Goal: Information Seeking & Learning: Learn about a topic

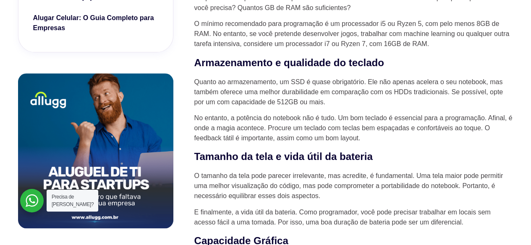
scroll to position [671, 0]
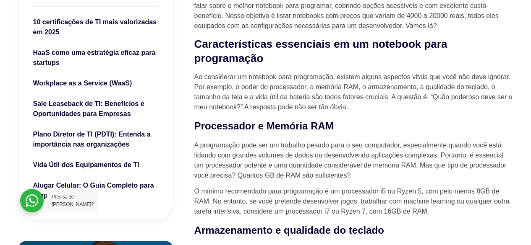
scroll to position [336, 0]
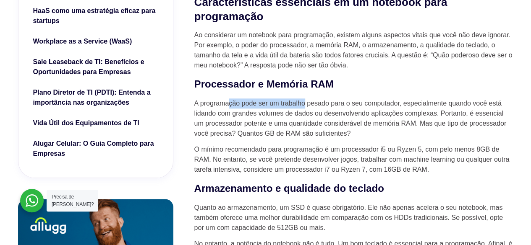
drag, startPoint x: 232, startPoint y: 105, endPoint x: 309, endPoint y: 107, distance: 77.2
click at [308, 107] on p "A programação pode ser um trabalho pesado para o seu computador, especialmente …" at bounding box center [353, 119] width 319 height 40
drag, startPoint x: 203, startPoint y: 115, endPoint x: 233, endPoint y: 117, distance: 29.8
click at [233, 117] on p "A programação pode ser um trabalho pesado para o seu computador, especialmente …" at bounding box center [353, 119] width 319 height 40
drag, startPoint x: 276, startPoint y: 116, endPoint x: 314, endPoint y: 113, distance: 37.5
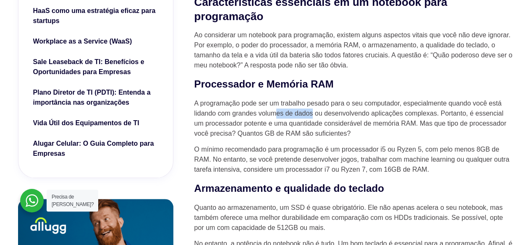
click at [314, 113] on p "A programação pode ser um trabalho pesado para o seu computador, especialmente …" at bounding box center [353, 119] width 319 height 40
drag, startPoint x: 219, startPoint y: 130, endPoint x: 250, endPoint y: 130, distance: 31.5
click at [250, 130] on p "A programação pode ser um trabalho pesado para o seu computador, especialmente …" at bounding box center [353, 119] width 319 height 40
drag, startPoint x: 209, startPoint y: 137, endPoint x: 245, endPoint y: 136, distance: 35.7
click at [245, 136] on p "A programação pode ser um trabalho pesado para o seu computador, especialmente …" at bounding box center [353, 119] width 319 height 40
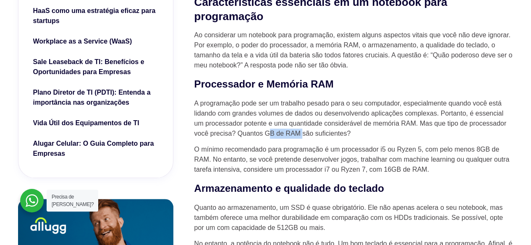
drag, startPoint x: 268, startPoint y: 136, endPoint x: 310, endPoint y: 135, distance: 41.6
click at [304, 135] on p "A programação pode ser um trabalho pesado para o seu computador, especialmente …" at bounding box center [353, 119] width 319 height 40
click at [313, 135] on p "A programação pode ser um trabalho pesado para o seu computador, especialmente …" at bounding box center [353, 119] width 319 height 40
drag, startPoint x: 208, startPoint y: 150, endPoint x: 241, endPoint y: 150, distance: 32.7
click at [241, 150] on p "O mínimo recomendado para programação é um processador i5 ou Ryzen 5, com pelo …" at bounding box center [353, 160] width 319 height 30
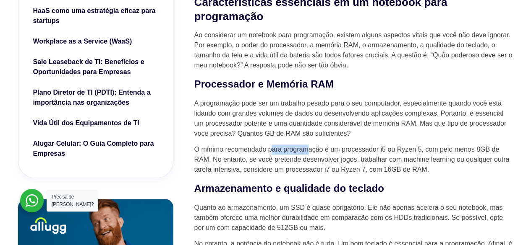
drag, startPoint x: 272, startPoint y: 148, endPoint x: 310, endPoint y: 150, distance: 37.8
click at [310, 150] on p "O mínimo recomendado para programação é um processador i5 ou Ryzen 5, com pelo …" at bounding box center [353, 160] width 319 height 30
drag, startPoint x: 377, startPoint y: 152, endPoint x: 444, endPoint y: 150, distance: 67.6
click at [444, 150] on p "O mínimo recomendado para programação é um processador i5 ou Ryzen 5, com pelo …" at bounding box center [353, 160] width 319 height 30
click at [353, 150] on p "O mínimo recomendado para programação é um processador i5 ou Ryzen 5, com pelo …" at bounding box center [353, 160] width 319 height 30
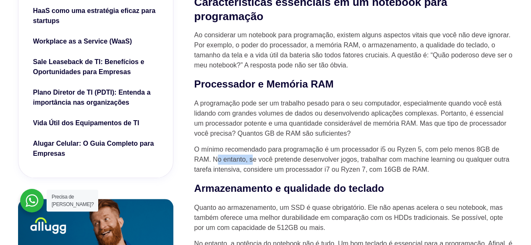
drag, startPoint x: 218, startPoint y: 164, endPoint x: 252, endPoint y: 164, distance: 34.0
click at [252, 164] on p "O mínimo recomendado para programação é um processador i5 ou Ryzen 5, com pelo …" at bounding box center [353, 160] width 319 height 30
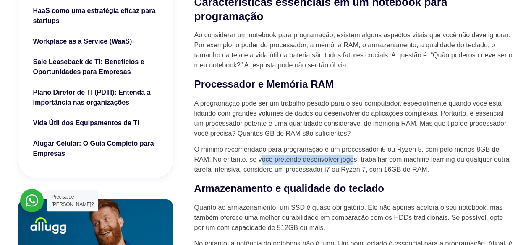
drag, startPoint x: 262, startPoint y: 163, endPoint x: 352, endPoint y: 163, distance: 89.3
click at [352, 163] on p "O mínimo recomendado para programação é um processador i5 ou Ryzen 5, com pelo …" at bounding box center [353, 160] width 319 height 30
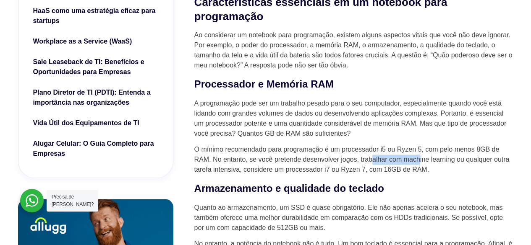
drag, startPoint x: 373, startPoint y: 164, endPoint x: 418, endPoint y: 167, distance: 45.3
click at [418, 167] on p "O mínimo recomendado para programação é um processador i5 ou Ryzen 5, com pelo …" at bounding box center [353, 160] width 319 height 30
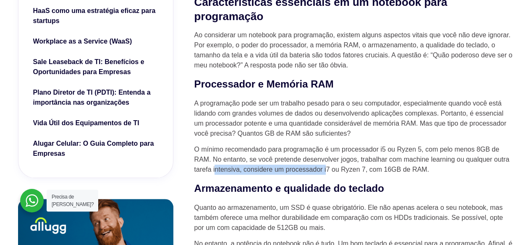
drag, startPoint x: 214, startPoint y: 172, endPoint x: 326, endPoint y: 169, distance: 112.4
click at [326, 169] on p "O mínimo recomendado para programação é um processador i5 ou Ryzen 5, com pelo …" at bounding box center [353, 160] width 319 height 30
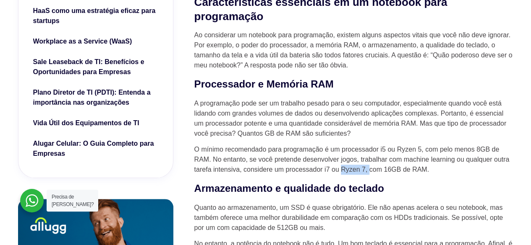
drag, startPoint x: 343, startPoint y: 172, endPoint x: 370, endPoint y: 173, distance: 27.3
click at [370, 173] on p "O mínimo recomendado para programação é um processador i5 ou Ryzen 5, com pelo …" at bounding box center [353, 160] width 319 height 30
drag, startPoint x: 380, startPoint y: 172, endPoint x: 408, endPoint y: 172, distance: 27.3
click at [408, 172] on p "O mínimo recomendado para programação é um processador i5 ou Ryzen 5, com pelo …" at bounding box center [353, 160] width 319 height 30
click at [393, 173] on p "O mínimo recomendado para programação é um processador i5 ou Ryzen 5, com pelo …" at bounding box center [353, 160] width 319 height 30
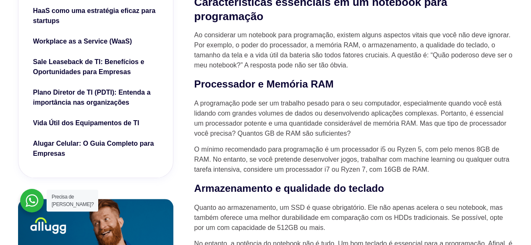
scroll to position [378, 0]
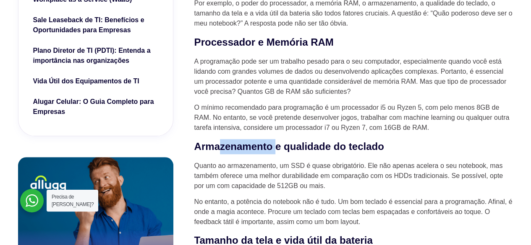
drag, startPoint x: 221, startPoint y: 151, endPoint x: 288, endPoint y: 151, distance: 66.7
click at [288, 151] on strong "Armazenamento e qualidade do teclado" at bounding box center [289, 146] width 190 height 11
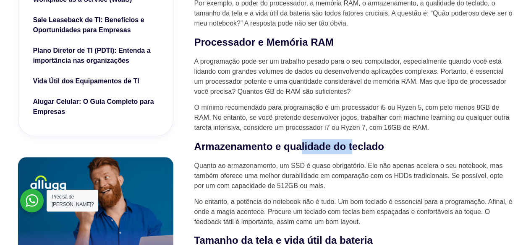
drag, startPoint x: 316, startPoint y: 153, endPoint x: 378, endPoint y: 153, distance: 62.1
click at [378, 152] on strong "Armazenamento e qualidade do teclado" at bounding box center [289, 146] width 190 height 11
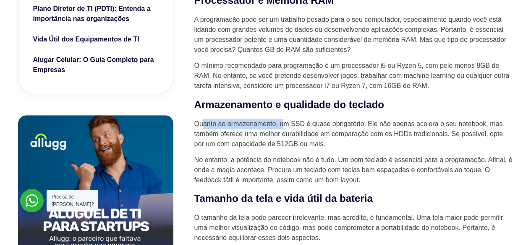
drag, startPoint x: 204, startPoint y: 128, endPoint x: 285, endPoint y: 129, distance: 81.0
click at [285, 129] on p "Quanto ao armazenamento, um SSD é quase obrigatório. Ele não apenas acelera o s…" at bounding box center [353, 134] width 319 height 30
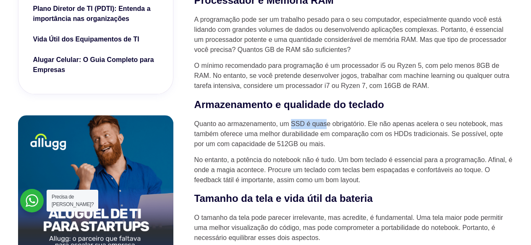
drag, startPoint x: 291, startPoint y: 129, endPoint x: 329, endPoint y: 129, distance: 37.8
click at [329, 129] on p "Quanto ao armazenamento, um SSD é quase obrigatório. Ele não apenas acelera o s…" at bounding box center [353, 134] width 319 height 30
drag, startPoint x: 370, startPoint y: 129, endPoint x: 398, endPoint y: 130, distance: 27.7
click at [398, 130] on p "Quanto ao armazenamento, um SSD é quase obrigatório. Ele não apenas acelera o s…" at bounding box center [353, 134] width 319 height 30
drag, startPoint x: 212, startPoint y: 135, endPoint x: 248, endPoint y: 132, distance: 35.8
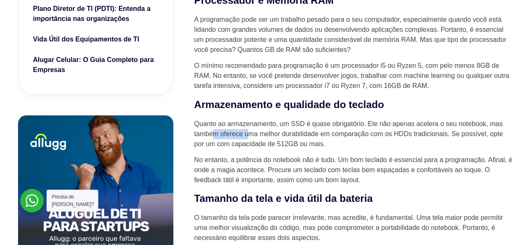
click at [248, 132] on p "Quanto ao armazenamento, um SSD é quase obrigatório. Ele não apenas acelera o s…" at bounding box center [353, 134] width 319 height 30
drag, startPoint x: 280, startPoint y: 135, endPoint x: 299, endPoint y: 135, distance: 18.9
click at [299, 135] on p "Quanto ao armazenamento, um SSD é quase obrigatório. Ele não apenas acelera o s…" at bounding box center [353, 134] width 319 height 30
drag, startPoint x: 326, startPoint y: 135, endPoint x: 385, endPoint y: 135, distance: 59.1
click at [385, 135] on p "Quanto ao armazenamento, um SSD é quase obrigatório. Ele não apenas acelera o s…" at bounding box center [353, 134] width 319 height 30
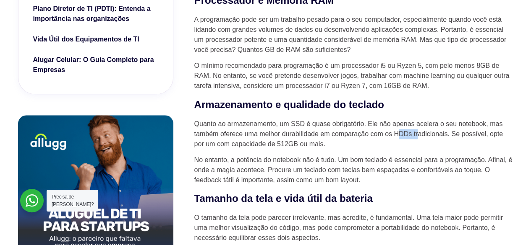
drag, startPoint x: 398, startPoint y: 136, endPoint x: 418, endPoint y: 136, distance: 20.1
click at [418, 136] on p "Quanto ao armazenamento, um SSD é quase obrigatório. Ele não apenas acelera o s…" at bounding box center [353, 134] width 319 height 30
drag, startPoint x: 206, startPoint y: 146, endPoint x: 250, endPoint y: 141, distance: 43.4
click at [250, 141] on p "Quanto ao armazenamento, um SSD é quase obrigatório. Ele não apenas acelera o s…" at bounding box center [353, 134] width 319 height 30
drag, startPoint x: 259, startPoint y: 145, endPoint x: 292, endPoint y: 146, distance: 32.7
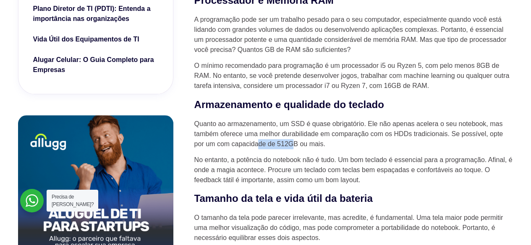
click at [292, 146] on p "Quanto ao armazenamento, um SSD é quase obrigatório. Ele não apenas acelera o s…" at bounding box center [353, 134] width 319 height 30
drag, startPoint x: 195, startPoint y: 162, endPoint x: 252, endPoint y: 163, distance: 56.6
click at [252, 163] on p "No entanto, a potência do notebook não é tudo. Um bom teclado é essencial para …" at bounding box center [353, 170] width 319 height 30
drag, startPoint x: 267, startPoint y: 163, endPoint x: 309, endPoint y: 161, distance: 42.0
click at [309, 161] on p "No entanto, a potência do notebook não é tudo. Um bom teclado é essencial para …" at bounding box center [353, 170] width 319 height 30
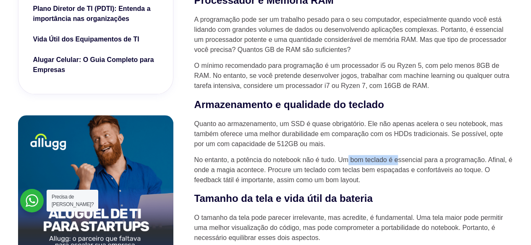
drag, startPoint x: 349, startPoint y: 163, endPoint x: 400, endPoint y: 164, distance: 50.8
click at [400, 164] on p "No entanto, a potência do notebook não é tudo. Um bom teclado é essencial para …" at bounding box center [353, 170] width 319 height 30
drag, startPoint x: 217, startPoint y: 174, endPoint x: 264, endPoint y: 173, distance: 47.0
click at [264, 173] on p "No entanto, a potência do notebook não é tudo. Um bom teclado é essencial para …" at bounding box center [353, 170] width 319 height 30
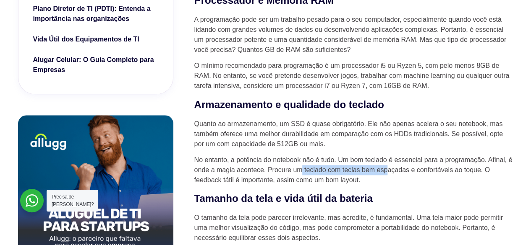
drag, startPoint x: 308, startPoint y: 172, endPoint x: 394, endPoint y: 172, distance: 86.0
click at [394, 172] on p "No entanto, a potência do notebook não é tudo. Um bom teclado é essencial para …" at bounding box center [353, 170] width 319 height 30
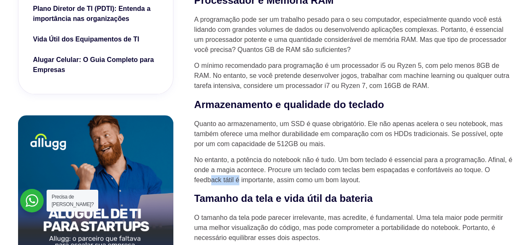
drag, startPoint x: 210, startPoint y: 184, endPoint x: 240, endPoint y: 181, distance: 30.0
click at [240, 181] on p "No entanto, a potência do notebook não é tudo. Um bom teclado é essencial para …" at bounding box center [353, 170] width 319 height 30
drag, startPoint x: 284, startPoint y: 183, endPoint x: 333, endPoint y: 177, distance: 49.4
click at [320, 179] on p "No entanto, a potência do notebook não é tudo. Um bom teclado é essencial para …" at bounding box center [353, 170] width 319 height 30
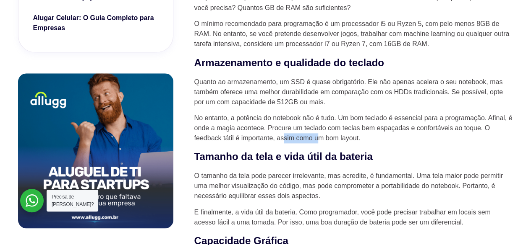
scroll to position [503, 0]
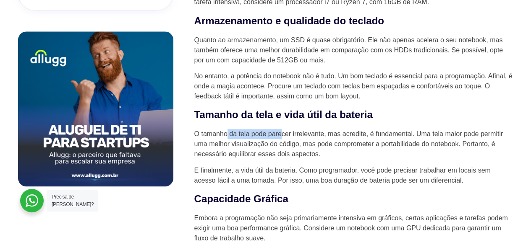
drag, startPoint x: 227, startPoint y: 135, endPoint x: 281, endPoint y: 139, distance: 53.9
click at [281, 139] on p "O tamanho da tela pode parecer irrelevante, mas acredite, é fundamental. Uma te…" at bounding box center [353, 144] width 319 height 30
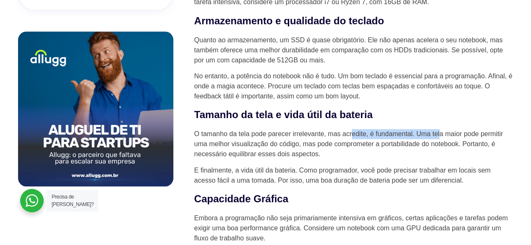
drag, startPoint x: 352, startPoint y: 135, endPoint x: 442, endPoint y: 137, distance: 90.2
click at [442, 137] on p "O tamanho da tela pode parecer irrelevante, mas acredite, é fundamental. Uma te…" at bounding box center [353, 144] width 319 height 30
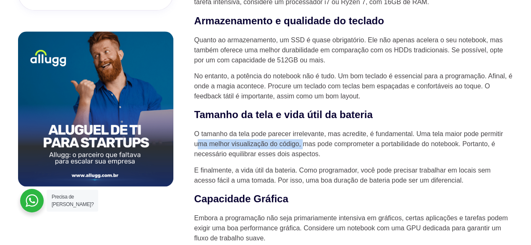
drag, startPoint x: 200, startPoint y: 149, endPoint x: 306, endPoint y: 148, distance: 105.7
click at [305, 148] on p "O tamanho da tela pode parecer irrelevante, mas acredite, é fundamental. Uma te…" at bounding box center [353, 144] width 319 height 30
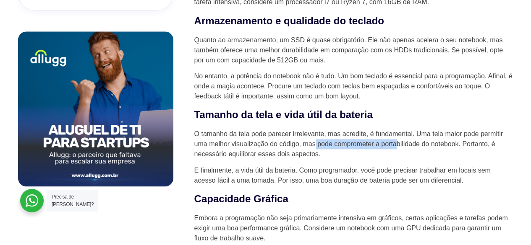
drag, startPoint x: 316, startPoint y: 148, endPoint x: 398, endPoint y: 148, distance: 82.2
click at [398, 148] on p "O tamanho da tela pode parecer irrelevante, mas acredite, é fundamental. Uma te…" at bounding box center [353, 144] width 319 height 30
drag, startPoint x: 216, startPoint y: 158, endPoint x: 258, endPoint y: 156, distance: 42.8
click at [258, 156] on p "O tamanho da tela pode parecer irrelevante, mas acredite, é fundamental. Uma te…" at bounding box center [353, 144] width 319 height 30
click at [281, 156] on p "O tamanho da tela pode parecer irrelevante, mas acredite, é fundamental. Uma te…" at bounding box center [353, 144] width 319 height 30
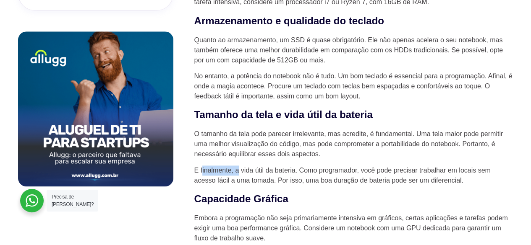
drag, startPoint x: 203, startPoint y: 176, endPoint x: 248, endPoint y: 173, distance: 45.4
click at [243, 173] on p "E finalmente, a vida útil da bateria. Como programador, você pode precisar trab…" at bounding box center [353, 176] width 319 height 20
drag, startPoint x: 255, startPoint y: 173, endPoint x: 297, endPoint y: 173, distance: 42.4
click at [297, 173] on p "E finalmente, a vida útil da bateria. Como programador, você pode precisar trab…" at bounding box center [353, 176] width 319 height 20
drag, startPoint x: 311, startPoint y: 172, endPoint x: 371, endPoint y: 172, distance: 59.6
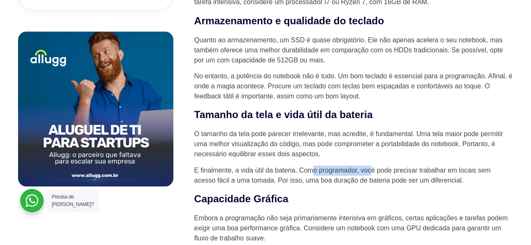
click at [371, 172] on p "E finalmente, a vida útil da bateria. Como programador, você pode precisar trab…" at bounding box center [353, 176] width 319 height 20
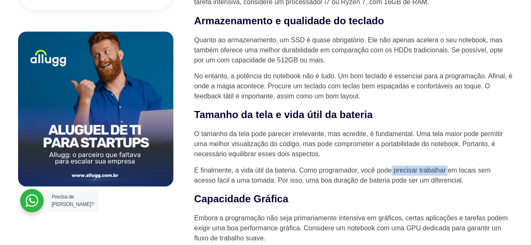
drag, startPoint x: 393, startPoint y: 174, endPoint x: 448, endPoint y: 174, distance: 55.4
click at [448, 174] on p "E finalmente, a vida útil da bateria. Como programador, você pode precisar trab…" at bounding box center [353, 176] width 319 height 20
drag, startPoint x: 205, startPoint y: 185, endPoint x: 259, endPoint y: 182, distance: 54.6
click at [259, 182] on p "E finalmente, a vida útil da bateria. Como programador, você pode precisar trab…" at bounding box center [353, 176] width 319 height 20
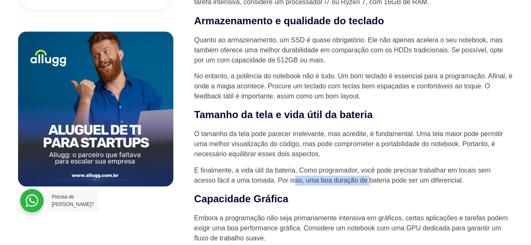
drag, startPoint x: 298, startPoint y: 182, endPoint x: 370, endPoint y: 182, distance: 72.6
click at [370, 182] on p "E finalmente, a vida útil da bateria. Como programador, você pode precisar trab…" at bounding box center [353, 176] width 319 height 20
drag, startPoint x: 381, startPoint y: 183, endPoint x: 388, endPoint y: 182, distance: 6.7
click at [384, 183] on p "E finalmente, a vida útil da bateria. Como programador, você pode precisar trab…" at bounding box center [353, 176] width 319 height 20
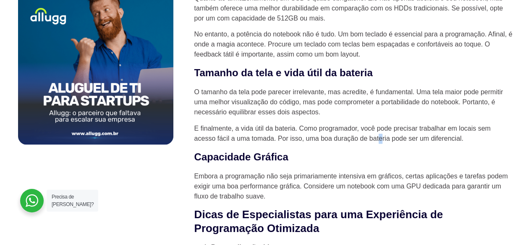
scroll to position [587, 0]
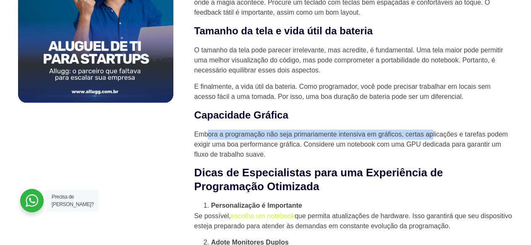
drag, startPoint x: 206, startPoint y: 141, endPoint x: 432, endPoint y: 135, distance: 225.7
click at [432, 135] on p "Embora a programação não seja primariamente intensiva em gráficos, certas aplic…" at bounding box center [353, 145] width 319 height 30
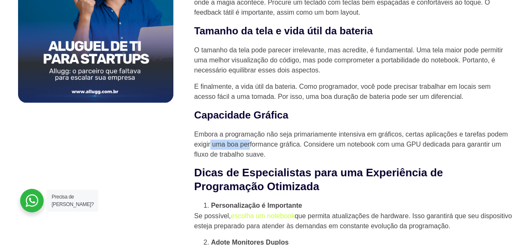
drag, startPoint x: 210, startPoint y: 148, endPoint x: 261, endPoint y: 148, distance: 51.6
click at [249, 147] on p "Embora a programação não seja primariamente intensiva em gráficos, certas aplic…" at bounding box center [353, 145] width 319 height 30
drag, startPoint x: 322, startPoint y: 147, endPoint x: 373, endPoint y: 147, distance: 50.8
click at [373, 147] on p "Embora a programação não seja primariamente intensiva em gráficos, certas aplic…" at bounding box center [353, 145] width 319 height 30
drag, startPoint x: 390, startPoint y: 147, endPoint x: 438, endPoint y: 150, distance: 47.9
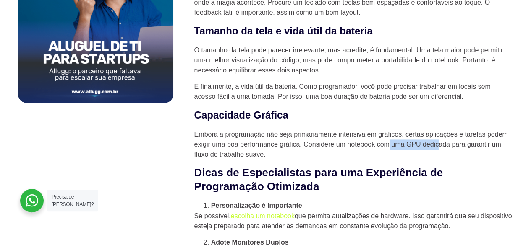
click at [438, 150] on p "Embora a programação não seja primariamente intensiva em gráficos, certas aplic…" at bounding box center [353, 145] width 319 height 30
drag, startPoint x: 197, startPoint y: 157, endPoint x: 224, endPoint y: 156, distance: 27.3
click at [224, 156] on p "Embora a programação não seja primariamente intensiva em gráficos, certas aplic…" at bounding box center [353, 145] width 319 height 30
click at [251, 157] on p "Embora a programação não seja primariamente intensiva em gráficos, certas aplic…" at bounding box center [353, 145] width 319 height 30
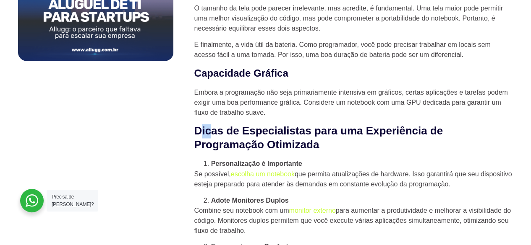
drag, startPoint x: 206, startPoint y: 137, endPoint x: 199, endPoint y: 136, distance: 6.7
click at [199, 136] on h2 "Dicas de Especialistas para uma Experiência de Programação Otimizada" at bounding box center [353, 138] width 319 height 29
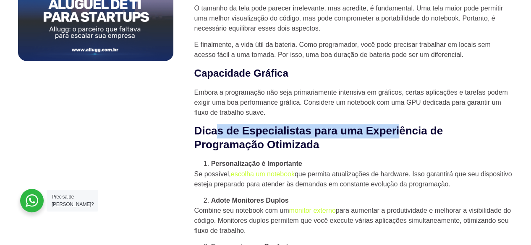
drag, startPoint x: 215, startPoint y: 134, endPoint x: 402, endPoint y: 137, distance: 186.7
click at [402, 137] on h2 "Dicas de Especialistas para uma Experiência de Programação Otimizada" at bounding box center [353, 138] width 319 height 29
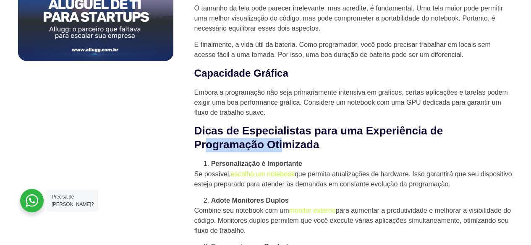
drag, startPoint x: 206, startPoint y: 151, endPoint x: 284, endPoint y: 149, distance: 78.9
click at [284, 149] on h2 "Dicas de Especialistas para uma Experiência de Programação Otimizada" at bounding box center [353, 138] width 319 height 29
click at [299, 149] on h2 "Dicas de Especialistas para uma Experiência de Programação Otimizada" at bounding box center [353, 138] width 319 height 29
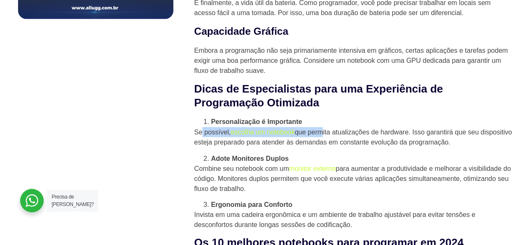
drag, startPoint x: 200, startPoint y: 135, endPoint x: 323, endPoint y: 136, distance: 122.9
click at [321, 136] on p "Se possível, escolha um notebook que permita atualizações de hardware. Isso gar…" at bounding box center [353, 137] width 319 height 20
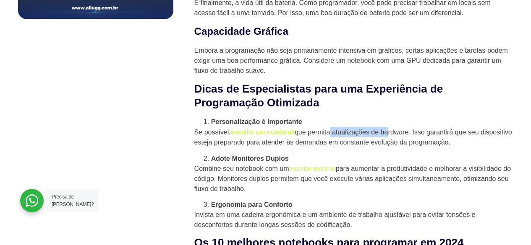
drag, startPoint x: 330, startPoint y: 136, endPoint x: 388, endPoint y: 136, distance: 57.9
click at [388, 136] on p "Se possível, escolha um notebook que permita atualizações de hardware. Isso gar…" at bounding box center [353, 137] width 319 height 20
drag, startPoint x: 395, startPoint y: 136, endPoint x: 441, endPoint y: 137, distance: 45.7
click at [441, 137] on p "Se possível, escolha um notebook que permita atualizações de hardware. Isso gar…" at bounding box center [353, 137] width 319 height 20
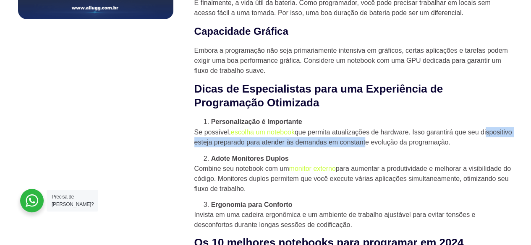
drag, startPoint x: 202, startPoint y: 149, endPoint x: 396, endPoint y: 148, distance: 194.6
click at [396, 147] on p "Se possível, escolha um notebook que permita atualizações de hardware. Isso gar…" at bounding box center [353, 137] width 319 height 20
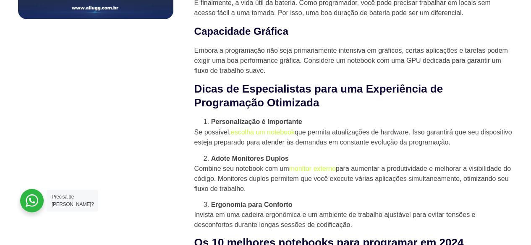
click at [411, 146] on p "Se possível, escolha um notebook que permita atualizações de hardware. Isso gar…" at bounding box center [353, 137] width 319 height 20
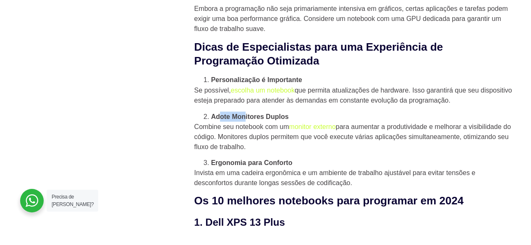
drag, startPoint x: 224, startPoint y: 122, endPoint x: 245, endPoint y: 123, distance: 20.6
click at [245, 120] on strong "Adote Monitores Duplos" at bounding box center [250, 116] width 78 height 7
click at [265, 105] on p "Se possível, escolha um notebook que permita atualizações de hardware. Isso gar…" at bounding box center [353, 95] width 319 height 20
drag, startPoint x: 327, startPoint y: 94, endPoint x: 364, endPoint y: 97, distance: 36.6
click at [364, 97] on p "Se possível, escolha um notebook que permita atualizações de hardware. Isso gar…" at bounding box center [353, 95] width 319 height 20
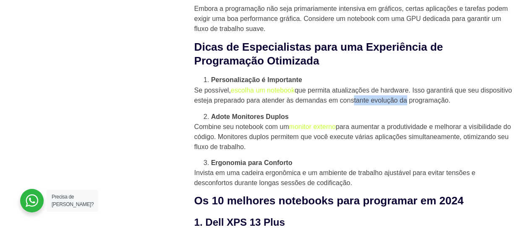
drag, startPoint x: 384, startPoint y: 102, endPoint x: 437, endPoint y: 105, distance: 52.6
click at [437, 105] on p "Se possível, escolha um notebook que permita atualizações de hardware. Isso gar…" at bounding box center [353, 95] width 319 height 20
click at [429, 100] on p "Se possível, escolha um notebook que permita atualizações de hardware. Isso gar…" at bounding box center [353, 95] width 319 height 20
drag, startPoint x: 200, startPoint y: 106, endPoint x: 223, endPoint y: 107, distance: 22.3
click at [223, 105] on p "Se possível, escolha um notebook que permita atualizações de hardware. Isso gar…" at bounding box center [353, 95] width 319 height 20
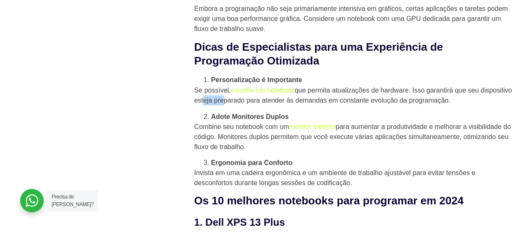
drag, startPoint x: 233, startPoint y: 107, endPoint x: 255, endPoint y: 107, distance: 21.8
click at [255, 105] on p "Se possível, escolha um notebook que permita atualizações de hardware. Isso gar…" at bounding box center [353, 95] width 319 height 20
drag, startPoint x: 275, startPoint y: 105, endPoint x: 326, endPoint y: 108, distance: 51.7
click at [316, 105] on p "Se possível, escolha um notebook que permita atualizações de hardware. Isso gar…" at bounding box center [353, 95] width 319 height 20
drag, startPoint x: 223, startPoint y: 130, endPoint x: 256, endPoint y: 130, distance: 32.7
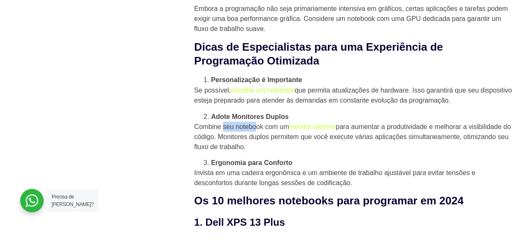
click at [256, 130] on p "Combine seu notebook com um monitor externo para aumentar a produtividade e mel…" at bounding box center [353, 137] width 319 height 30
drag, startPoint x: 205, startPoint y: 130, endPoint x: 232, endPoint y: 131, distance: 26.8
click at [231, 131] on p "Combine seu notebook com um monitor externo para aumentar a produtividade e mel…" at bounding box center [353, 137] width 319 height 30
click at [248, 131] on p "Combine seu notebook com um monitor externo para aumentar a produtividade e mel…" at bounding box center [353, 137] width 319 height 30
drag, startPoint x: 253, startPoint y: 134, endPoint x: 277, endPoint y: 133, distance: 23.5
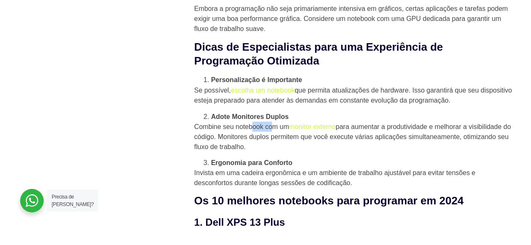
click at [277, 133] on p "Combine seu notebook com um monitor externo para aumentar a produtividade e mel…" at bounding box center [353, 137] width 319 height 30
drag, startPoint x: 351, startPoint y: 131, endPoint x: 391, endPoint y: 128, distance: 40.8
click at [391, 128] on p "Combine seu notebook com um monitor externo para aumentar a produtividade e mel…" at bounding box center [353, 137] width 319 height 30
drag, startPoint x: 230, startPoint y: 131, endPoint x: 245, endPoint y: 131, distance: 14.3
click at [245, 131] on p "Combine seu notebook com um monitor externo para aumentar a produtividade e mel…" at bounding box center [353, 137] width 319 height 30
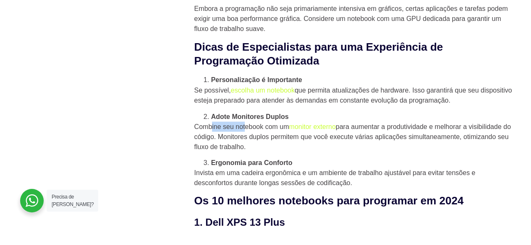
click at [252, 131] on p "Combine seu notebook com um monitor externo para aumentar a produtividade e mel…" at bounding box center [353, 137] width 319 height 30
drag, startPoint x: 345, startPoint y: 133, endPoint x: 380, endPoint y: 133, distance: 35.2
click at [378, 133] on p "Combine seu notebook com um monitor externo para aumentar a produtividade e mel…" at bounding box center [353, 137] width 319 height 30
drag, startPoint x: 398, startPoint y: 131, endPoint x: 419, endPoint y: 131, distance: 21.8
click at [419, 131] on p "Combine seu notebook com um monitor externo para aumentar a produtividade e mel…" at bounding box center [353, 137] width 319 height 30
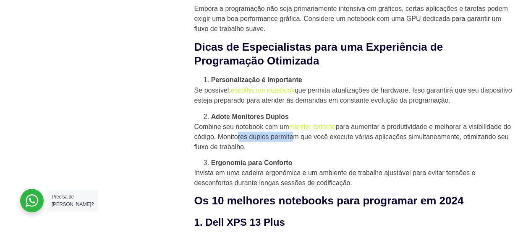
drag, startPoint x: 244, startPoint y: 141, endPoint x: 299, endPoint y: 142, distance: 54.5
click at [299, 142] on p "Combine seu notebook com um monitor externo para aumentar a produtividade e mel…" at bounding box center [353, 137] width 319 height 30
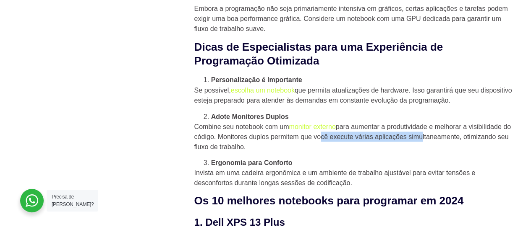
drag, startPoint x: 327, startPoint y: 141, endPoint x: 426, endPoint y: 143, distance: 98.6
click at [426, 143] on p "Combine seu notebook com um monitor externo para aumentar a produtividade e mel…" at bounding box center [353, 137] width 319 height 30
click at [440, 143] on p "Combine seu notebook com um monitor externo para aumentar a produtividade e mel…" at bounding box center [353, 137] width 319 height 30
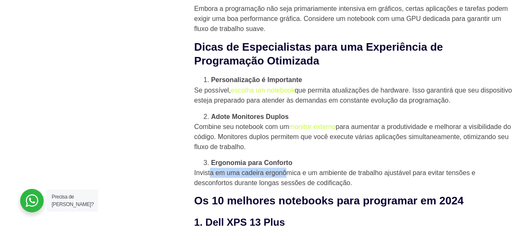
drag, startPoint x: 208, startPoint y: 179, endPoint x: 285, endPoint y: 182, distance: 76.4
click at [285, 182] on p "Invista em uma cadeira ergonômica e um ambiente de trabalho ajustável para evit…" at bounding box center [353, 178] width 319 height 20
drag, startPoint x: 340, startPoint y: 176, endPoint x: 371, endPoint y: 176, distance: 31.5
click at [371, 176] on p "Invista em uma cadeira ergonômica e um ambiente de trabalho ajustável para evit…" at bounding box center [353, 178] width 319 height 20
drag, startPoint x: 391, startPoint y: 176, endPoint x: 430, endPoint y: 176, distance: 39.0
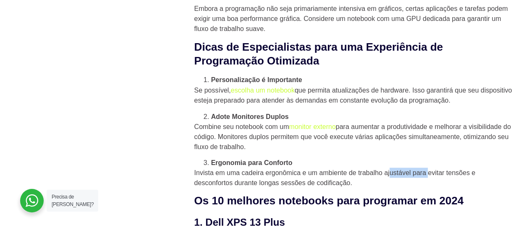
click at [430, 176] on p "Invista em uma cadeira ergonômica e um ambiente de trabalho ajustável para evit…" at bounding box center [353, 178] width 319 height 20
drag, startPoint x: 220, startPoint y: 188, endPoint x: 277, endPoint y: 187, distance: 57.5
click at [262, 187] on p "Invista em uma cadeira ergonômica e um ambiente de trabalho ajustável para evit…" at bounding box center [353, 178] width 319 height 20
click at [290, 187] on p "Invista em uma cadeira ergonômica e um ambiente de trabalho ajustável para evit…" at bounding box center [353, 178] width 319 height 20
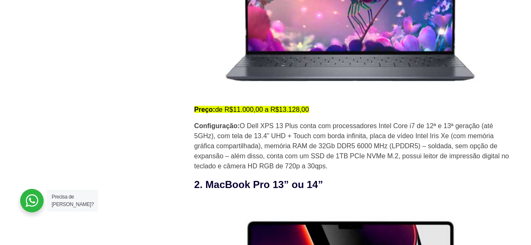
scroll to position [1007, 0]
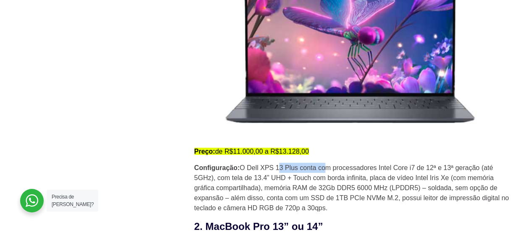
drag, startPoint x: 281, startPoint y: 168, endPoint x: 329, endPoint y: 170, distance: 48.3
click at [329, 170] on p "Configuração: O Dell XPS 13 Plus conta com processadores Intel Core i7 de 12ª e…" at bounding box center [353, 188] width 319 height 50
drag, startPoint x: 266, startPoint y: 183, endPoint x: 273, endPoint y: 183, distance: 7.6
click at [273, 183] on p "Configuração: O Dell XPS 13 Plus conta com processadores Intel Core i7 de 12ª e…" at bounding box center [353, 188] width 319 height 50
click at [282, 185] on p "Configuração: O Dell XPS 13 Plus conta com processadores Intel Core i7 de 12ª e…" at bounding box center [353, 188] width 319 height 50
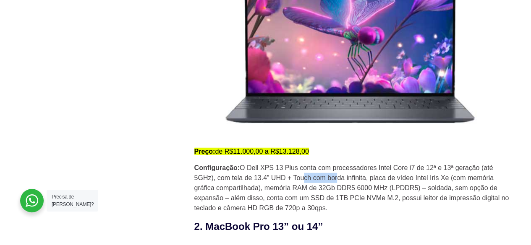
drag, startPoint x: 303, startPoint y: 183, endPoint x: 336, endPoint y: 186, distance: 33.3
click at [336, 186] on p "Configuração: O Dell XPS 13 Plus conta com processadores Intel Core i7 de 12ª e…" at bounding box center [353, 188] width 319 height 50
drag, startPoint x: 357, startPoint y: 184, endPoint x: 384, endPoint y: 184, distance: 27.7
click at [384, 184] on p "Configuração: O Dell XPS 13 Plus conta com processadores Intel Core i7 de 12ª e…" at bounding box center [353, 188] width 319 height 50
drag, startPoint x: 398, startPoint y: 185, endPoint x: 442, endPoint y: 187, distance: 44.1
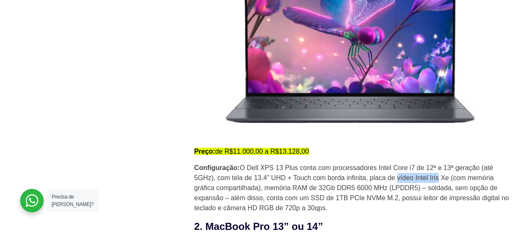
click at [442, 187] on p "Configuração: O Dell XPS 13 Plus conta com processadores Intel Core i7 de 12ª e…" at bounding box center [353, 188] width 319 height 50
drag, startPoint x: 215, startPoint y: 191, endPoint x: 248, endPoint y: 191, distance: 33.1
click at [247, 191] on p "Configuração: O Dell XPS 13 Plus conta com processadores Intel Core i7 de 12ª e…" at bounding box center [353, 188] width 319 height 50
drag, startPoint x: 281, startPoint y: 191, endPoint x: 312, endPoint y: 193, distance: 31.5
click at [311, 193] on p "Configuração: O Dell XPS 13 Plus conta com processadores Intel Core i7 de 12ª e…" at bounding box center [353, 188] width 319 height 50
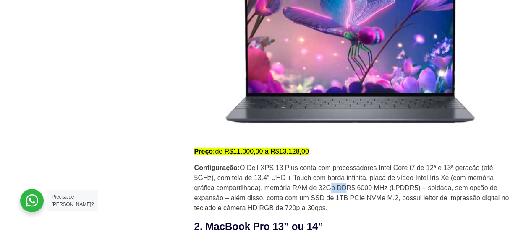
drag, startPoint x: 330, startPoint y: 195, endPoint x: 348, endPoint y: 195, distance: 18.0
click at [348, 195] on p "Configuração: O Dell XPS 13 Plus conta com processadores Intel Core i7 de 12ª e…" at bounding box center [353, 188] width 319 height 50
click at [359, 195] on p "Configuração: O Dell XPS 13 Plus conta com processadores Intel Core i7 de 12ª e…" at bounding box center [353, 188] width 319 height 50
drag, startPoint x: 393, startPoint y: 195, endPoint x: 406, endPoint y: 195, distance: 13.0
click at [406, 195] on p "Configuração: O Dell XPS 13 Plus conta com processadores Intel Core i7 de 12ª e…" at bounding box center [353, 188] width 319 height 50
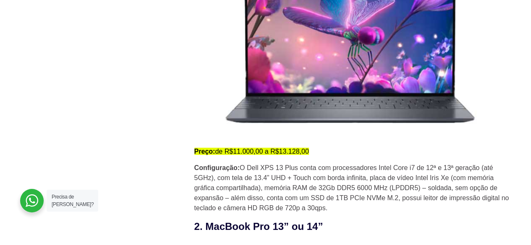
click at [414, 199] on p "Configuração: O Dell XPS 13 Plus conta com processadores Intel Core i7 de 12ª e…" at bounding box center [353, 188] width 319 height 50
drag, startPoint x: 428, startPoint y: 196, endPoint x: 463, endPoint y: 195, distance: 35.2
click at [463, 195] on p "Configuração: O Dell XPS 13 Plus conta com processadores Intel Core i7 de 12ª e…" at bounding box center [353, 188] width 319 height 50
drag, startPoint x: 217, startPoint y: 202, endPoint x: 269, endPoint y: 202, distance: 52.0
click at [269, 202] on p "Configuração: O Dell XPS 13 Plus conta com processadores Intel Core i7 de 12ª e…" at bounding box center [353, 188] width 319 height 50
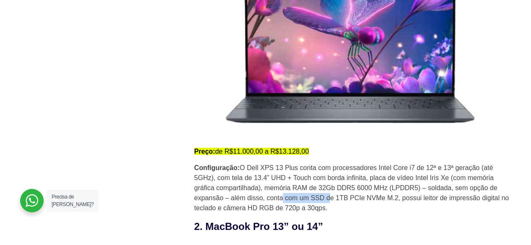
drag, startPoint x: 284, startPoint y: 202, endPoint x: 331, endPoint y: 205, distance: 47.5
click at [331, 205] on p "Configuração: O Dell XPS 13 Plus conta com processadores Intel Core i7 de 12ª e…" at bounding box center [353, 188] width 319 height 50
drag, startPoint x: 344, startPoint y: 206, endPoint x: 362, endPoint y: 205, distance: 18.1
click at [362, 205] on p "Configuração: O Dell XPS 13 Plus conta com processadores Intel Core i7 de 12ª e…" at bounding box center [353, 188] width 319 height 50
click at [366, 206] on p "Configuração: O Dell XPS 13 Plus conta com processadores Intel Core i7 de 12ª e…" at bounding box center [353, 188] width 319 height 50
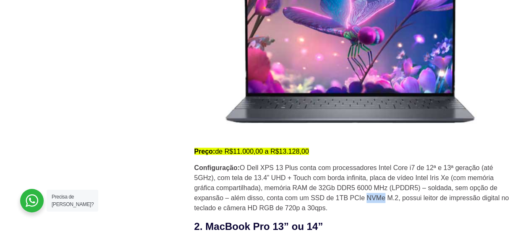
drag, startPoint x: 368, startPoint y: 205, endPoint x: 383, endPoint y: 205, distance: 14.7
click at [383, 205] on p "Configuração: O Dell XPS 13 Plus conta com processadores Intel Core i7 de 12ª e…" at bounding box center [353, 188] width 319 height 50
drag, startPoint x: 404, startPoint y: 205, endPoint x: 463, endPoint y: 205, distance: 59.1
click at [463, 205] on p "Configuração: O Dell XPS 13 Plus conta com processadores Intel Core i7 de 12ª e…" at bounding box center [353, 188] width 319 height 50
drag, startPoint x: 204, startPoint y: 210, endPoint x: 232, endPoint y: 212, distance: 28.2
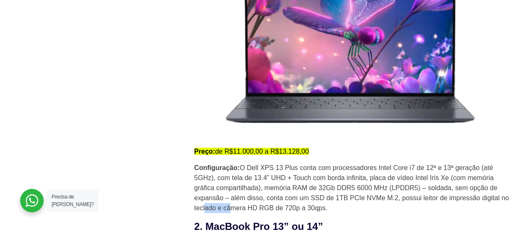
click at [232, 212] on p "Configuração: O Dell XPS 13 Plus conta com processadores Intel Core i7 de 12ª e…" at bounding box center [353, 188] width 319 height 50
drag, startPoint x: 249, startPoint y: 214, endPoint x: 269, endPoint y: 214, distance: 20.1
click at [269, 214] on p "Configuração: O Dell XPS 13 Plus conta com processadores Intel Core i7 de 12ª e…" at bounding box center [353, 188] width 319 height 50
click at [287, 214] on p "Configuração: O Dell XPS 13 Plus conta com processadores Intel Core i7 de 12ª e…" at bounding box center [353, 188] width 319 height 50
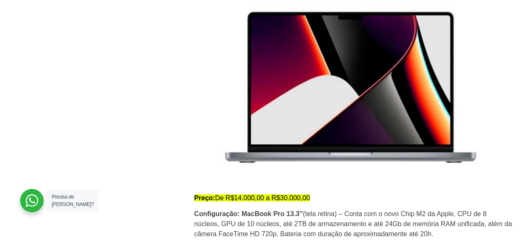
scroll to position [1300, 0]
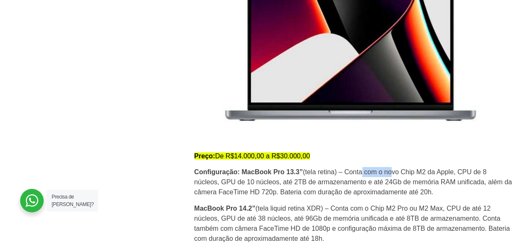
drag, startPoint x: 362, startPoint y: 177, endPoint x: 395, endPoint y: 181, distance: 32.9
click at [394, 181] on p "Configuração: MacBook Pro 13.3” (tela retina) – Conta com o novo Chip M2 da App…" at bounding box center [353, 182] width 319 height 30
drag, startPoint x: 220, startPoint y: 187, endPoint x: 237, endPoint y: 188, distance: 16.8
click at [237, 188] on p "Configuração: MacBook Pro 13.3” (tela retina) – Conta com o novo Chip M2 da App…" at bounding box center [353, 182] width 319 height 30
drag, startPoint x: 247, startPoint y: 188, endPoint x: 280, endPoint y: 191, distance: 33.2
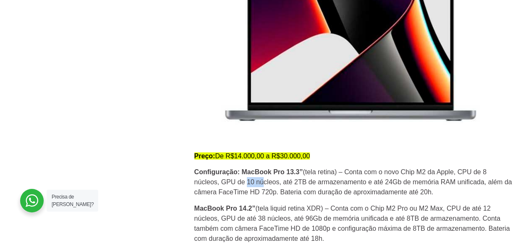
click at [280, 191] on p "Configuração: MacBook Pro 13.3” (tela retina) – Conta com o novo Chip M2 da App…" at bounding box center [353, 182] width 319 height 30
drag, startPoint x: 299, startPoint y: 188, endPoint x: 345, endPoint y: 190, distance: 45.8
click at [345, 190] on p "Configuração: MacBook Pro 13.3” (tela retina) – Conta com o novo Chip M2 da App…" at bounding box center [353, 182] width 319 height 30
drag, startPoint x: 364, startPoint y: 191, endPoint x: 415, endPoint y: 189, distance: 51.2
click at [402, 191] on p "Configuração: MacBook Pro 13.3” (tela retina) – Conta com o novo Chip M2 da App…" at bounding box center [353, 182] width 319 height 30
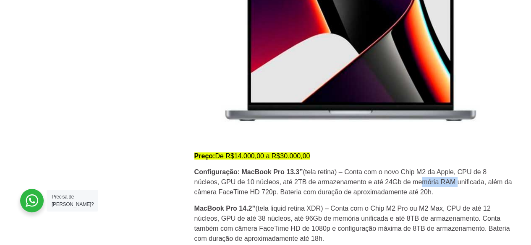
drag, startPoint x: 422, startPoint y: 189, endPoint x: 457, endPoint y: 190, distance: 35.7
click at [457, 190] on p "Configuração: MacBook Pro 13.3” (tela retina) – Conta com o novo Chip M2 da App…" at bounding box center [353, 182] width 319 height 30
drag, startPoint x: 225, startPoint y: 199, endPoint x: 250, endPoint y: 199, distance: 24.7
click at [250, 198] on p "Configuração: MacBook Pro 13.3” (tela retina) – Conta com o novo Chip M2 da App…" at bounding box center [353, 182] width 319 height 30
drag, startPoint x: 284, startPoint y: 200, endPoint x: 346, endPoint y: 201, distance: 62.1
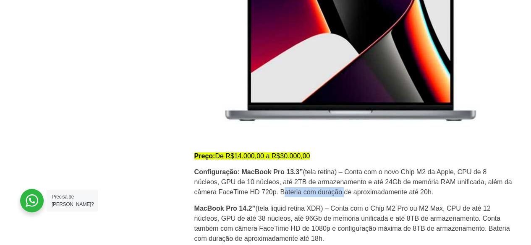
click at [344, 198] on p "Configuração: MacBook Pro 13.3” (tela retina) – Conta com o novo Chip M2 da App…" at bounding box center [353, 182] width 319 height 30
click at [354, 198] on p "Configuração: MacBook Pro 13.3” (tela retina) – Conta com o novo Chip M2 da App…" at bounding box center [353, 182] width 319 height 30
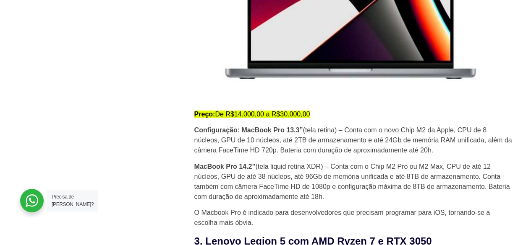
scroll to position [1384, 0]
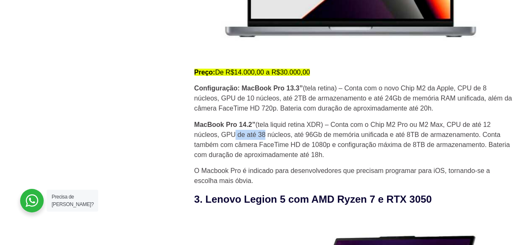
drag, startPoint x: 232, startPoint y: 143, endPoint x: 263, endPoint y: 142, distance: 31.9
click at [263, 142] on p "MacBook Pro 14.2” (tela liquid retina XDR) – Conta com o Chip M2 Pro ou M2 Max,…" at bounding box center [353, 140] width 319 height 40
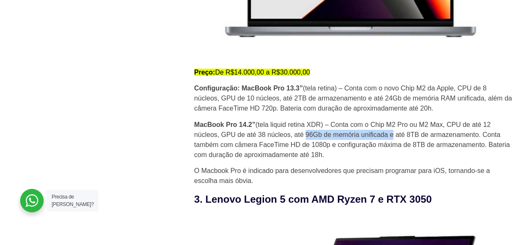
drag, startPoint x: 305, startPoint y: 141, endPoint x: 393, endPoint y: 143, distance: 87.7
click at [393, 143] on p "MacBook Pro 14.2” (tela liquid retina XDR) – Conta com o Chip M2 Pro ou M2 Max,…" at bounding box center [353, 140] width 319 height 40
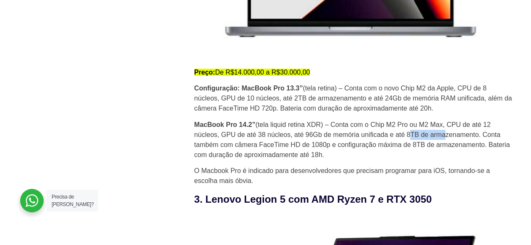
drag, startPoint x: 409, startPoint y: 143, endPoint x: 442, endPoint y: 141, distance: 32.8
click at [442, 141] on p "MacBook Pro 14.2” (tela liquid retina XDR) – Conta com o Chip M2 Pro ou M2 Max,…" at bounding box center [353, 140] width 319 height 40
drag, startPoint x: 226, startPoint y: 152, endPoint x: 287, endPoint y: 152, distance: 61.7
click at [287, 152] on p "MacBook Pro 14.2” (tela liquid retina XDR) – Conta com o Chip M2 Pro ou M2 Max,…" at bounding box center [353, 140] width 319 height 40
drag, startPoint x: 315, startPoint y: 152, endPoint x: 381, endPoint y: 151, distance: 66.3
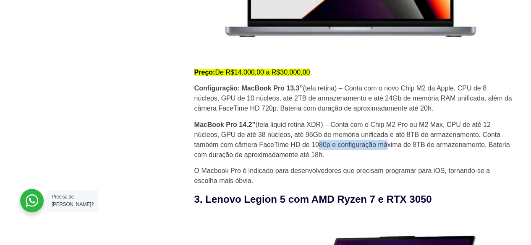
click at [381, 151] on p "MacBook Pro 14.2” (tela liquid retina XDR) – Conta com o Chip M2 Pro ou M2 Max,…" at bounding box center [353, 140] width 319 height 40
drag, startPoint x: 423, startPoint y: 150, endPoint x: 432, endPoint y: 150, distance: 8.8
click at [432, 150] on p "MacBook Pro 14.2” (tela liquid retina XDR) – Conta com o Chip M2 Pro ou M2 Max,…" at bounding box center [353, 140] width 319 height 40
drag, startPoint x: 229, startPoint y: 161, endPoint x: 286, endPoint y: 161, distance: 57.1
click at [279, 160] on p "MacBook Pro 14.2” (tela liquid retina XDR) – Conta com o Chip M2 Pro ou M2 Max,…" at bounding box center [353, 140] width 319 height 40
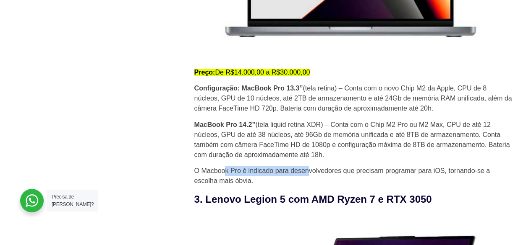
drag, startPoint x: 225, startPoint y: 176, endPoint x: 310, endPoint y: 176, distance: 85.6
click at [307, 176] on p "O Macbook Pro é indicado para desenvolvedores que precisam programar para iOS, …" at bounding box center [353, 176] width 319 height 20
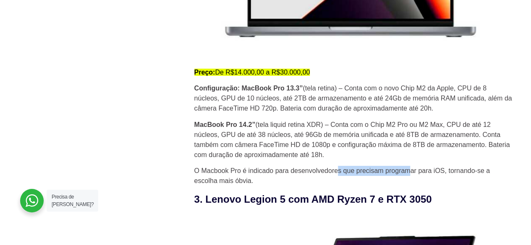
drag, startPoint x: 336, startPoint y: 176, endPoint x: 417, endPoint y: 174, distance: 81.0
click at [411, 174] on p "O Macbook Pro é indicado para desenvolvedores que precisam programar para iOS, …" at bounding box center [353, 176] width 319 height 20
drag, startPoint x: 431, startPoint y: 179, endPoint x: 461, endPoint y: 178, distance: 30.6
click at [462, 178] on p "O Macbook Pro é indicado para desenvolvedores que precisam programar para iOS, …" at bounding box center [353, 176] width 319 height 20
click at [208, 183] on p "O Macbook Pro é indicado para desenvolvedores que precisam programar para iOS, …" at bounding box center [353, 176] width 319 height 20
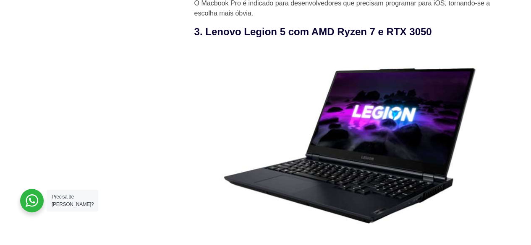
scroll to position [1510, 0]
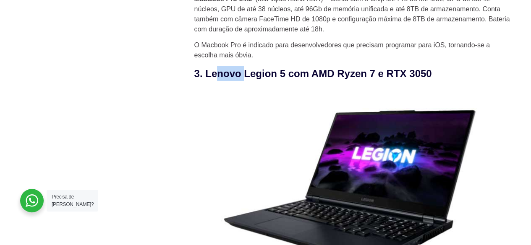
drag, startPoint x: 216, startPoint y: 81, endPoint x: 250, endPoint y: 85, distance: 34.2
click at [244, 81] on h3 "3. Lenovo Legion 5 com AMD Ryzen 7 e RTX 3050" at bounding box center [353, 73] width 319 height 15
drag, startPoint x: 287, startPoint y: 83, endPoint x: 323, endPoint y: 83, distance: 35.2
click at [323, 81] on h3 "3. Lenovo Legion 5 com AMD Ryzen 7 e RTX 3050" at bounding box center [353, 73] width 319 height 15
click at [346, 81] on h3 "3. Lenovo Legion 5 com AMD Ryzen 7 e RTX 3050" at bounding box center [353, 73] width 319 height 15
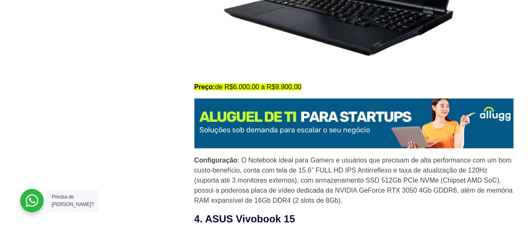
scroll to position [1762, 0]
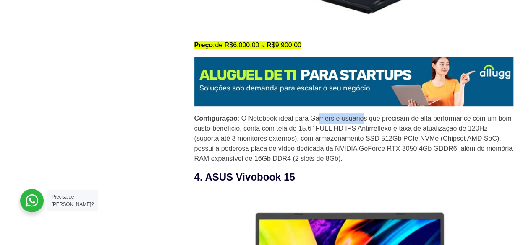
drag, startPoint x: 321, startPoint y: 127, endPoint x: 365, endPoint y: 127, distance: 44.0
click at [365, 127] on p "Configuração : O Notebook ideal para Gamers e usuários que precisam de alta per…" at bounding box center [353, 139] width 319 height 50
drag, startPoint x: 206, startPoint y: 136, endPoint x: 246, endPoint y: 138, distance: 39.5
click at [246, 138] on p "Configuração : O Notebook ideal para Gamers e usuários que precisam de alta per…" at bounding box center [353, 139] width 319 height 50
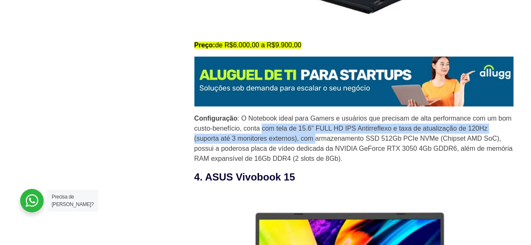
drag, startPoint x: 277, startPoint y: 136, endPoint x: 315, endPoint y: 142, distance: 38.2
click at [315, 142] on p "Configuração : O Notebook ideal para Gamers e usuários que precisam de alta per…" at bounding box center [353, 139] width 319 height 50
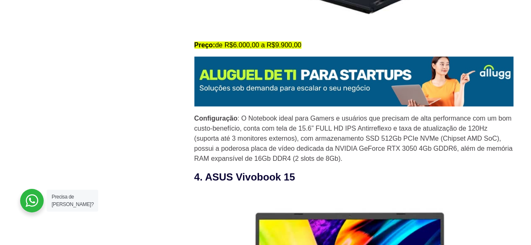
click at [319, 142] on p "Configuração : O Notebook ideal para Gamers e usuários que precisam de alta per…" at bounding box center [353, 139] width 319 height 50
drag, startPoint x: 336, startPoint y: 135, endPoint x: 354, endPoint y: 136, distance: 17.7
click at [354, 136] on p "Configuração : O Notebook ideal para Gamers e usuários que precisam de alta per…" at bounding box center [353, 139] width 319 height 50
drag, startPoint x: 378, startPoint y: 137, endPoint x: 412, endPoint y: 138, distance: 34.4
click at [412, 138] on p "Configuração : O Notebook ideal para Gamers e usuários que precisam de alta per…" at bounding box center [353, 139] width 319 height 50
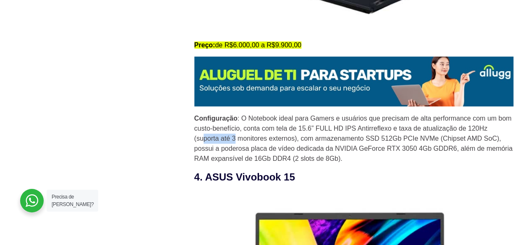
drag, startPoint x: 201, startPoint y: 146, endPoint x: 234, endPoint y: 147, distance: 33.1
click at [234, 147] on p "Configuração : O Notebook ideal para Gamers e usuários que precisam de alta per…" at bounding box center [353, 139] width 319 height 50
drag, startPoint x: 242, startPoint y: 146, endPoint x: 271, endPoint y: 148, distance: 29.4
click at [271, 148] on p "Configuração : O Notebook ideal para Gamers e usuários que precisam de alta per…" at bounding box center [353, 139] width 319 height 50
drag, startPoint x: 308, startPoint y: 148, endPoint x: 339, endPoint y: 147, distance: 30.6
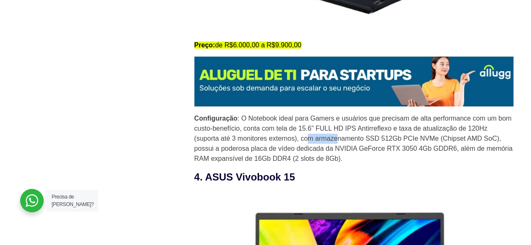
click at [339, 147] on p "Configuração : O Notebook ideal para Gamers e usuários que precisam de alta per…" at bounding box center [353, 139] width 319 height 50
drag, startPoint x: 368, startPoint y: 146, endPoint x: 384, endPoint y: 146, distance: 16.4
click at [384, 146] on p "Configuração : O Notebook ideal para Gamers e usuários que precisam de alta per…" at bounding box center [353, 139] width 319 height 50
drag, startPoint x: 398, startPoint y: 146, endPoint x: 408, endPoint y: 146, distance: 10.5
click at [408, 146] on p "Configuração : O Notebook ideal para Gamers e usuários que precisam de alta per…" at bounding box center [353, 139] width 319 height 50
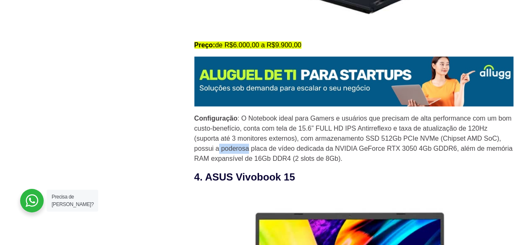
drag, startPoint x: 217, startPoint y: 156, endPoint x: 248, endPoint y: 156, distance: 31.0
click at [248, 156] on p "Configuração : O Notebook ideal para Gamers e usuários que precisam de alta per…" at bounding box center [353, 139] width 319 height 50
drag, startPoint x: 263, startPoint y: 156, endPoint x: 294, endPoint y: 160, distance: 31.7
click at [294, 160] on p "Configuração : O Notebook ideal para Gamers e usuários que precisam de alta per…" at bounding box center [353, 139] width 319 height 50
drag, startPoint x: 324, startPoint y: 157, endPoint x: 350, endPoint y: 157, distance: 26.4
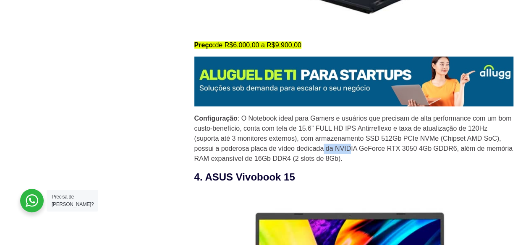
click at [350, 157] on p "Configuração : O Notebook ideal para Gamers e usuários que precisam de alta per…" at bounding box center [353, 139] width 319 height 50
drag, startPoint x: 370, startPoint y: 156, endPoint x: 393, endPoint y: 156, distance: 23.9
click at [393, 156] on p "Configuração : O Notebook ideal para Gamers e usuários que precisam de alta per…" at bounding box center [353, 139] width 319 height 50
drag, startPoint x: 413, startPoint y: 156, endPoint x: 432, endPoint y: 157, distance: 18.9
click at [432, 157] on p "Configuração : O Notebook ideal para Gamers e usuários que precisam de alta per…" at bounding box center [353, 139] width 319 height 50
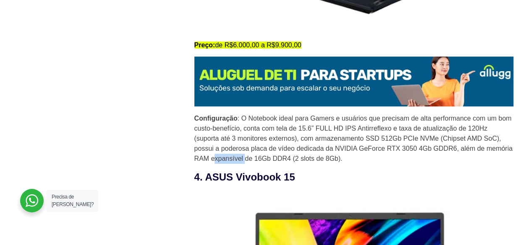
drag, startPoint x: 214, startPoint y: 164, endPoint x: 245, endPoint y: 166, distance: 30.2
click at [245, 164] on p "Configuração : O Notebook ideal para Gamers e usuários que precisam de alta per…" at bounding box center [353, 139] width 319 height 50
click at [253, 164] on p "Configuração : O Notebook ideal para Gamers e usuários que precisam de alta per…" at bounding box center [353, 139] width 319 height 50
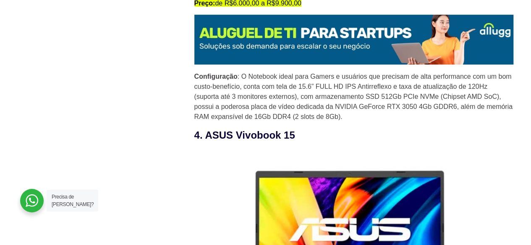
scroll to position [1846, 0]
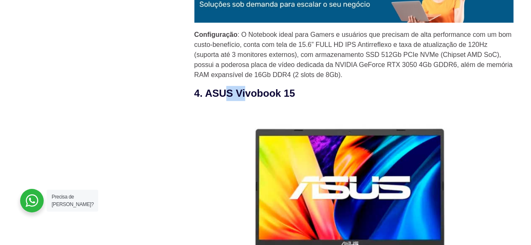
drag, startPoint x: 235, startPoint y: 103, endPoint x: 253, endPoint y: 104, distance: 18.1
click at [252, 101] on h3 "4. ASUS Vivobook 15" at bounding box center [353, 93] width 319 height 15
click at [279, 101] on h3 "4. ASUS Vivobook 15" at bounding box center [353, 93] width 319 height 15
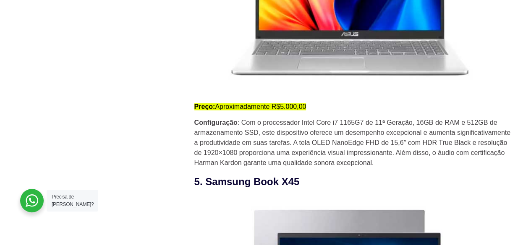
scroll to position [2013, 0]
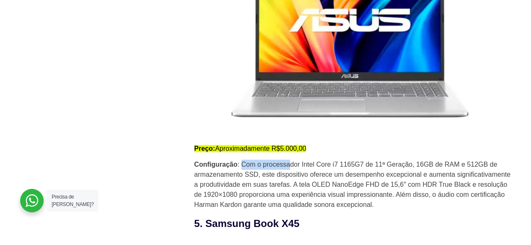
drag, startPoint x: 243, startPoint y: 174, endPoint x: 290, endPoint y: 172, distance: 47.0
click at [289, 173] on p "Configuração : Com o processador Intel Core i7 1165G7 de 11ª Geração, 16GB de R…" at bounding box center [353, 185] width 319 height 50
drag, startPoint x: 309, startPoint y: 172, endPoint x: 344, endPoint y: 172, distance: 34.8
click at [344, 172] on p "Configuração : Com o processador Intel Core i7 1165G7 de 11ª Geração, 16GB de R…" at bounding box center [353, 185] width 319 height 50
drag, startPoint x: 365, startPoint y: 172, endPoint x: 394, endPoint y: 172, distance: 28.9
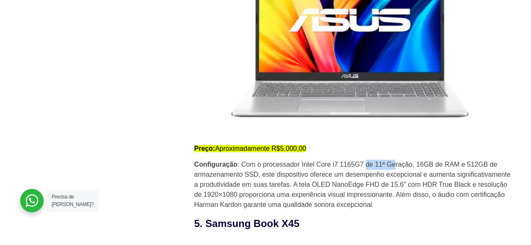
click at [394, 172] on p "Configuração : Com o processador Intel Core i7 1165G7 de 11ª Geração, 16GB de R…" at bounding box center [353, 185] width 319 height 50
drag, startPoint x: 415, startPoint y: 172, endPoint x: 456, endPoint y: 176, distance: 40.8
click at [456, 176] on p "Configuração : Com o processador Intel Core i7 1165G7 de 11ª Geração, 16GB de R…" at bounding box center [353, 185] width 319 height 50
drag, startPoint x: 234, startPoint y: 182, endPoint x: 270, endPoint y: 182, distance: 35.7
click at [270, 182] on p "Configuração : Com o processador Intel Core i7 1165G7 de 11ª Geração, 16GB de R…" at bounding box center [353, 185] width 319 height 50
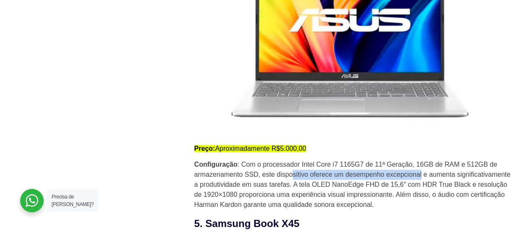
drag, startPoint x: 293, startPoint y: 183, endPoint x: 422, endPoint y: 187, distance: 128.4
click at [422, 187] on p "Configuração : Com o processador Intel Core i7 1165G7 de 11ª Geração, 16GB de R…" at bounding box center [353, 185] width 319 height 50
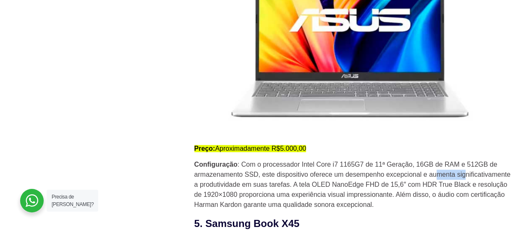
drag, startPoint x: 438, startPoint y: 182, endPoint x: 458, endPoint y: 182, distance: 19.7
click at [471, 182] on p "Configuração : Com o processador Intel Core i7 1165G7 de 11ª Geração, 16GB de R…" at bounding box center [353, 185] width 319 height 50
drag, startPoint x: 244, startPoint y: 191, endPoint x: 260, endPoint y: 193, distance: 16.5
click at [260, 193] on p "Configuração : Com o processador Intel Core i7 1165G7 de 11ª Geração, 16GB de R…" at bounding box center [353, 185] width 319 height 50
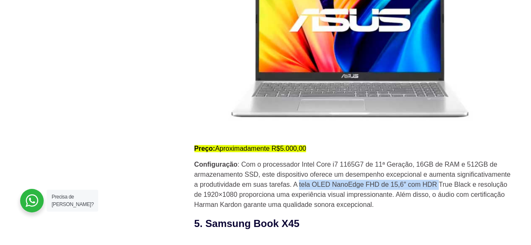
drag, startPoint x: 300, startPoint y: 193, endPoint x: 440, endPoint y: 192, distance: 139.7
click at [440, 192] on p "Configuração : Com o processador Intel Core i7 1165G7 de 11ª Geração, 16GB de R…" at bounding box center [353, 185] width 319 height 50
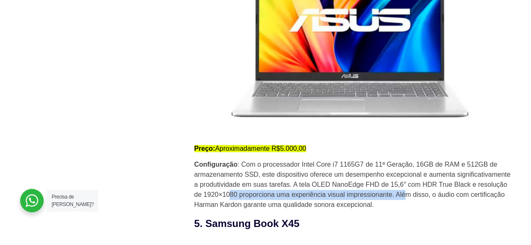
drag, startPoint x: 231, startPoint y: 202, endPoint x: 407, endPoint y: 199, distance: 176.2
click at [406, 199] on p "Configuração : Com o processador Intel Core i7 1165G7 de 11ª Geração, 16GB de R…" at bounding box center [353, 185] width 319 height 50
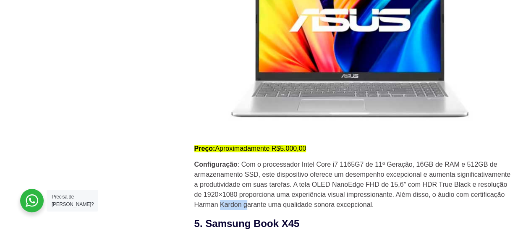
drag, startPoint x: 220, startPoint y: 208, endPoint x: 247, endPoint y: 211, distance: 27.0
click at [247, 210] on p "Configuração : Com o processador Intel Core i7 1165G7 de 11ª Geração, 16GB de R…" at bounding box center [353, 185] width 319 height 50
click at [272, 210] on p "Configuração : Com o processador Intel Core i7 1165G7 de 11ª Geração, 16GB de R…" at bounding box center [353, 185] width 319 height 50
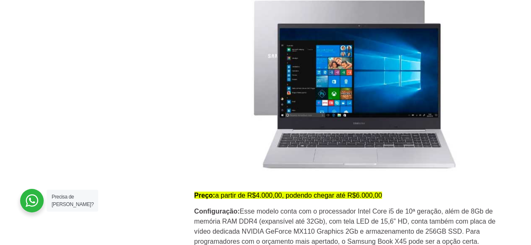
scroll to position [2307, 0]
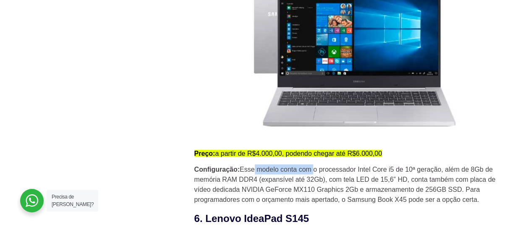
drag, startPoint x: 253, startPoint y: 176, endPoint x: 312, endPoint y: 176, distance: 59.6
click at [312, 176] on p "Configuração: Esse modelo conta com o processador Intel Core i5 de 10ª geração,…" at bounding box center [353, 184] width 319 height 40
drag, startPoint x: 404, startPoint y: 179, endPoint x: 426, endPoint y: 179, distance: 21.8
click at [426, 179] on p "Configuração: Esse modelo conta com o processador Intel Core i5 de 10ª geração,…" at bounding box center [353, 184] width 319 height 40
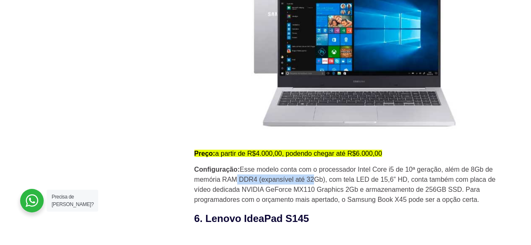
drag, startPoint x: 240, startPoint y: 188, endPoint x: 325, endPoint y: 191, distance: 84.8
click at [308, 190] on p "Configuração: Esse modelo conta com o processador Intel Core i5 de 10ª geração,…" at bounding box center [353, 184] width 319 height 40
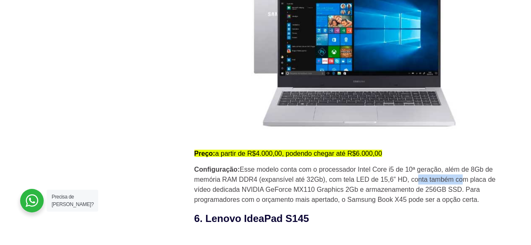
drag, startPoint x: 421, startPoint y: 187, endPoint x: 459, endPoint y: 190, distance: 38.3
click at [459, 190] on p "Configuração: Esse modelo conta com o processador Intel Core i5 de 10ª geração,…" at bounding box center [353, 184] width 319 height 40
drag, startPoint x: 241, startPoint y: 198, endPoint x: 313, endPoint y: 198, distance: 72.6
click at [312, 198] on p "Configuração: Esse modelo conta com o processador Intel Core i5 de 10ª geração,…" at bounding box center [353, 184] width 319 height 40
drag, startPoint x: 367, startPoint y: 197, endPoint x: 418, endPoint y: 198, distance: 50.8
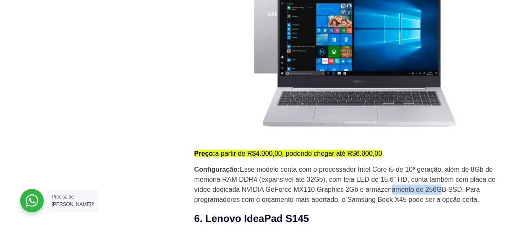
click at [418, 198] on p "Configuração: Esse modelo conta com o processador Intel Core i5 de 10ª geração,…" at bounding box center [353, 184] width 319 height 40
drag, startPoint x: 446, startPoint y: 198, endPoint x: 468, endPoint y: 198, distance: 21.8
click at [468, 198] on p "Configuração: Esse modelo conta com o processador Intel Core i5 de 10ª geração,…" at bounding box center [353, 184] width 319 height 40
drag, startPoint x: 229, startPoint y: 204, endPoint x: 283, endPoint y: 204, distance: 54.1
click at [283, 204] on p "Configuração: Esse modelo conta com o processador Intel Core i5 de 10ª geração,…" at bounding box center [353, 184] width 319 height 40
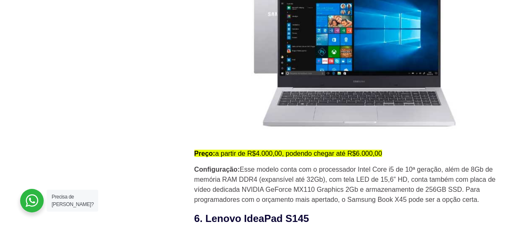
click at [320, 204] on p "Configuração: Esse modelo conta com o processador Intel Core i5 de 10ª geração,…" at bounding box center [353, 184] width 319 height 40
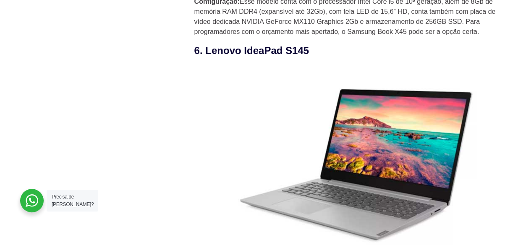
scroll to position [2433, 0]
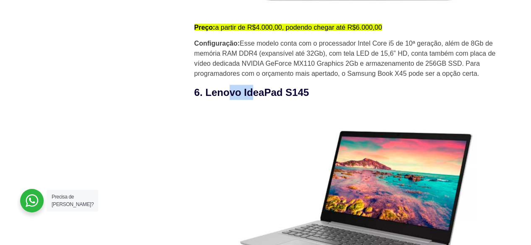
drag, startPoint x: 229, startPoint y: 100, endPoint x: 253, endPoint y: 102, distance: 24.4
click at [253, 100] on h3 "6. Lenovo IdeaPad S145" at bounding box center [353, 92] width 319 height 15
click at [267, 100] on h3 "6. Lenovo IdeaPad S145" at bounding box center [353, 92] width 319 height 15
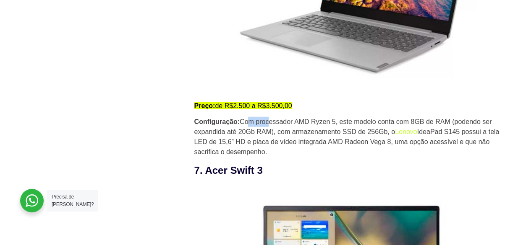
drag, startPoint x: 248, startPoint y: 127, endPoint x: 268, endPoint y: 127, distance: 20.6
click at [268, 127] on p "Configuração: Com processador AMD Ryzen 5, este modelo conta com 8GB de RAM (po…" at bounding box center [353, 137] width 319 height 40
drag, startPoint x: 232, startPoint y: 141, endPoint x: 259, endPoint y: 140, distance: 26.9
click at [253, 141] on p "Configuração: Com processador AMD Ryzen 5, este modelo conta com 8GB de RAM (po…" at bounding box center [353, 137] width 319 height 40
drag, startPoint x: 282, startPoint y: 140, endPoint x: 325, endPoint y: 140, distance: 43.2
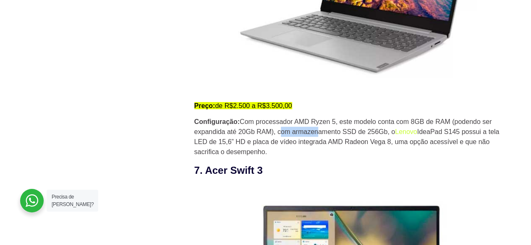
click at [320, 140] on p "Configuração: Com processador AMD Ryzen 5, este modelo conta com 8GB de RAM (po…" at bounding box center [353, 137] width 319 height 40
drag, startPoint x: 350, startPoint y: 140, endPoint x: 365, endPoint y: 141, distance: 15.1
click at [365, 141] on p "Configuração: Com processador AMD Ryzen 5, este modelo conta com 8GB de RAM (po…" at bounding box center [353, 137] width 319 height 40
drag, startPoint x: 242, startPoint y: 151, endPoint x: 279, endPoint y: 152, distance: 36.9
click at [276, 152] on p "Configuração: Com processador AMD Ryzen 5, este modelo conta com 8GB de RAM (po…" at bounding box center [353, 137] width 319 height 40
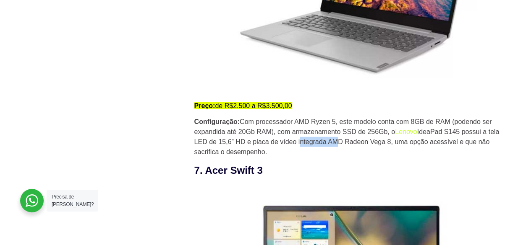
drag, startPoint x: 298, startPoint y: 152, endPoint x: 333, endPoint y: 152, distance: 35.2
click at [333, 152] on p "Configuração: Com processador AMD Ryzen 5, este modelo conta com 8GB de RAM (po…" at bounding box center [353, 137] width 319 height 40
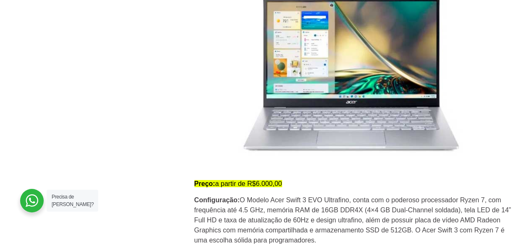
scroll to position [2894, 0]
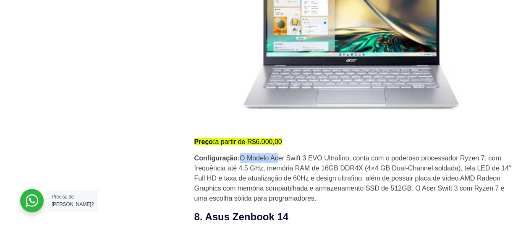
drag, startPoint x: 242, startPoint y: 166, endPoint x: 279, endPoint y: 165, distance: 37.3
click at [279, 165] on p "Configuração: O Modelo Acer Swift 3 EVO Ultrafino, conta com o poderoso process…" at bounding box center [353, 179] width 319 height 50
drag, startPoint x: 297, startPoint y: 164, endPoint x: 330, endPoint y: 166, distance: 33.2
click at [330, 166] on p "Configuração: O Modelo Acer Swift 3 EVO Ultrafino, conta com o poderoso process…" at bounding box center [353, 179] width 319 height 50
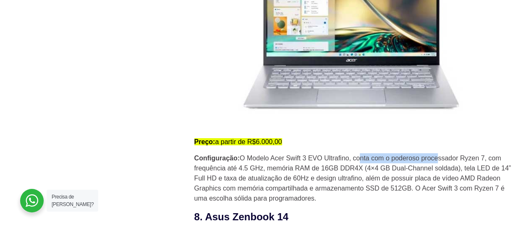
drag, startPoint x: 386, startPoint y: 171, endPoint x: 440, endPoint y: 171, distance: 54.5
click at [440, 171] on p "Configuração: O Modelo Acer Swift 3 EVO Ultrafino, conta com o poderoso process…" at bounding box center [353, 179] width 319 height 50
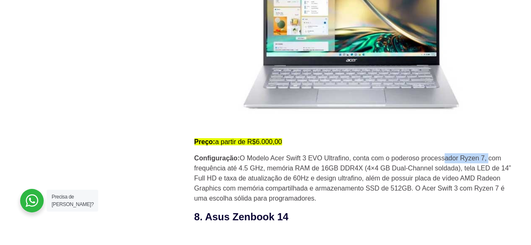
drag, startPoint x: 447, startPoint y: 168, endPoint x: 491, endPoint y: 169, distance: 44.0
click at [491, 169] on p "Configuração: O Modelo Acer Swift 3 EVO Ultrafino, conta com o poderoso process…" at bounding box center [353, 179] width 319 height 50
drag, startPoint x: 214, startPoint y: 177, endPoint x: 231, endPoint y: 177, distance: 16.8
click at [229, 177] on p "Configuração: O Modelo Acer Swift 3 EVO Ultrafino, conta com o poderoso process…" at bounding box center [353, 179] width 319 height 50
drag, startPoint x: 270, startPoint y: 177, endPoint x: 319, endPoint y: 177, distance: 49.1
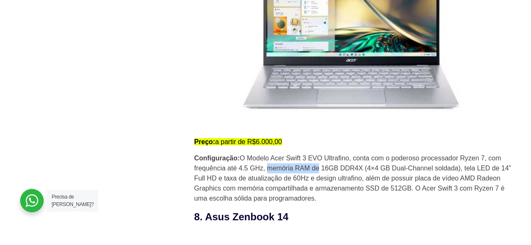
click at [319, 177] on p "Configuração: O Modelo Acer Swift 3 EVO Ultrafino, conta com o poderoso process…" at bounding box center [353, 179] width 319 height 50
drag, startPoint x: 342, startPoint y: 177, endPoint x: 349, endPoint y: 177, distance: 6.3
click at [349, 177] on p "Configuração: O Modelo Acer Swift 3 EVO Ultrafino, conta com o poderoso process…" at bounding box center [353, 179] width 319 height 50
drag, startPoint x: 372, startPoint y: 177, endPoint x: 393, endPoint y: 177, distance: 20.6
click at [393, 177] on p "Configuração: O Modelo Acer Swift 3 EVO Ultrafino, conta com o poderoso process…" at bounding box center [353, 179] width 319 height 50
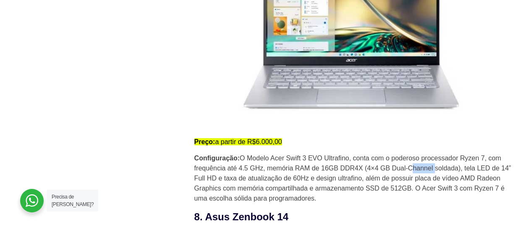
drag, startPoint x: 413, startPoint y: 177, endPoint x: 434, endPoint y: 177, distance: 21.4
click at [434, 177] on p "Configuração: O Modelo Acer Swift 3 EVO Ultrafino, conta com o poderoso process…" at bounding box center [353, 179] width 319 height 50
drag, startPoint x: 471, startPoint y: 179, endPoint x: 500, endPoint y: 179, distance: 28.5
click at [500, 179] on p "Configuração: O Modelo Acer Swift 3 EVO Ultrafino, conta com o poderoso process…" at bounding box center [353, 179] width 319 height 50
drag, startPoint x: 203, startPoint y: 187, endPoint x: 237, endPoint y: 189, distance: 33.6
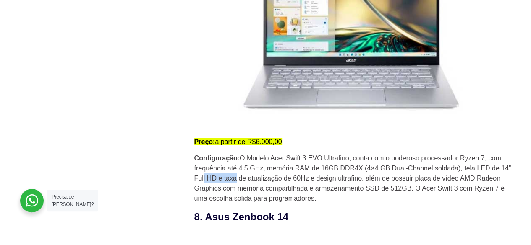
click at [237, 189] on p "Configuração: O Modelo Acer Swift 3 EVO Ultrafino, conta com o poderoso process…" at bounding box center [353, 179] width 319 height 50
drag, startPoint x: 283, startPoint y: 188, endPoint x: 306, endPoint y: 189, distance: 22.7
click at [306, 189] on p "Configuração: O Modelo Acer Swift 3 EVO Ultrafino, conta com o poderoso process…" at bounding box center [353, 179] width 319 height 50
drag, startPoint x: 322, startPoint y: 190, endPoint x: 363, endPoint y: 190, distance: 41.1
click at [363, 190] on p "Configuração: O Modelo Acer Swift 3 EVO Ultrafino, conta com o poderoso process…" at bounding box center [353, 179] width 319 height 50
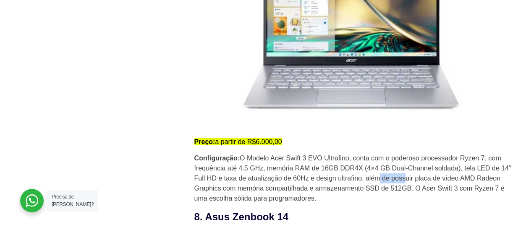
drag, startPoint x: 381, startPoint y: 189, endPoint x: 406, endPoint y: 188, distance: 25.2
click at [406, 188] on p "Configuração: O Modelo Acer Swift 3 EVO Ultrafino, conta com o poderoso process…" at bounding box center [353, 179] width 319 height 50
drag, startPoint x: 427, startPoint y: 188, endPoint x: 441, endPoint y: 188, distance: 14.3
click at [441, 188] on p "Configuração: O Modelo Acer Swift 3 EVO Ultrafino, conta com o poderoso process…" at bounding box center [353, 179] width 319 height 50
drag, startPoint x: 216, startPoint y: 198, endPoint x: 293, endPoint y: 202, distance: 77.7
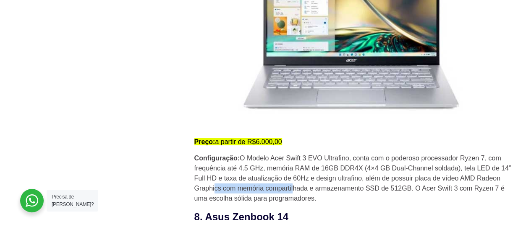
click at [293, 202] on p "Configuração: O Modelo Acer Swift 3 EVO Ultrafino, conta com o poderoso process…" at bounding box center [353, 179] width 319 height 50
click at [373, 199] on p "Configuração: O Modelo Acer Swift 3 EVO Ultrafino, conta com o poderoso process…" at bounding box center [353, 179] width 319 height 50
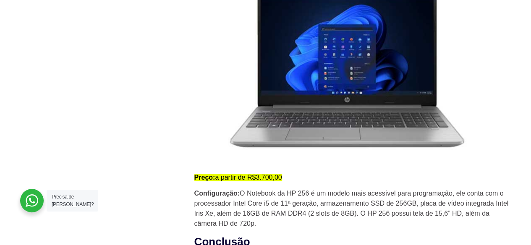
scroll to position [3607, 0]
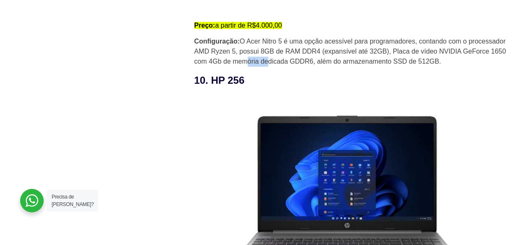
drag, startPoint x: 247, startPoint y: 69, endPoint x: 268, endPoint y: 71, distance: 21.5
click at [268, 67] on p "Configuração: O Acer Nitro 5 é uma opção acessível para programadores, contando…" at bounding box center [353, 51] width 319 height 30
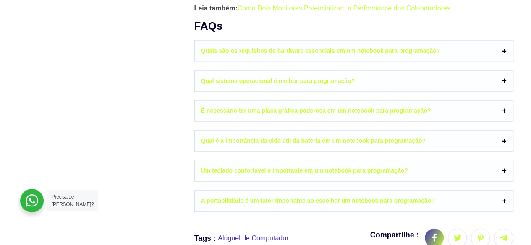
scroll to position [3901, 0]
